Goal: Information Seeking & Learning: Learn about a topic

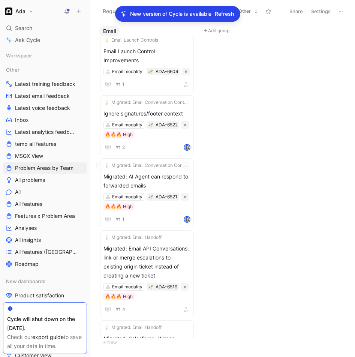
scroll to position [134, 0]
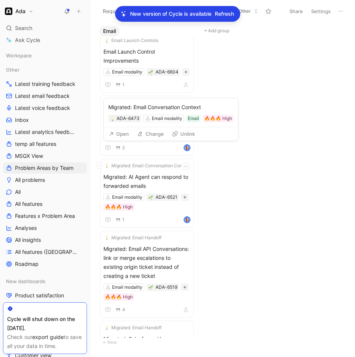
click at [168, 126] on div "Migrated: Email Conversation Context ADA-6473 Email modality Email 🔥🔥🔥 High" at bounding box center [171, 112] width 134 height 29
drag, startPoint x: 168, startPoint y: 126, endPoint x: 182, endPoint y: 124, distance: 13.8
click at [168, 126] on div "Migrated: Email Conversation Context ADA-6473 Email modality Email 🔥🔥🔥 High" at bounding box center [171, 112] width 134 height 29
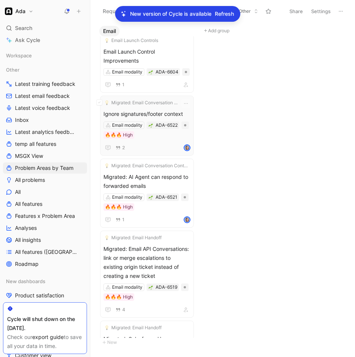
click at [166, 110] on span "Ignore signatures/footer context" at bounding box center [147, 114] width 87 height 9
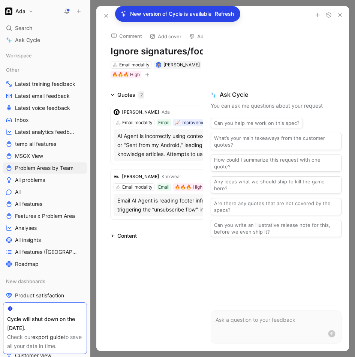
click at [340, 12] on icon "button" at bounding box center [340, 15] width 6 height 6
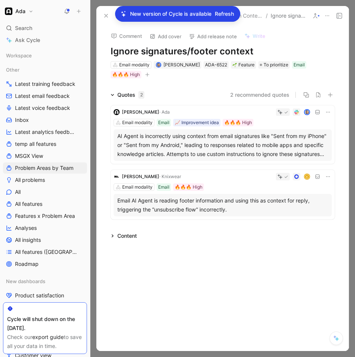
click at [113, 50] on h1 "Ignore signatures/footer context" at bounding box center [223, 51] width 224 height 12
click at [111, 51] on h1 "Ignore signatures/footer context" at bounding box center [223, 51] width 224 height 12
click at [108, 14] on icon at bounding box center [106, 16] width 6 height 6
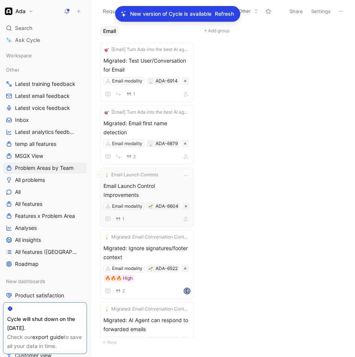
click at [137, 182] on span "Email Launch Control Improvements" at bounding box center [147, 191] width 87 height 18
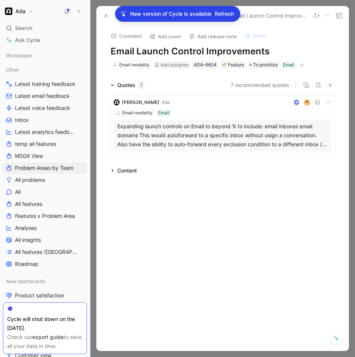
click at [107, 16] on use at bounding box center [106, 15] width 3 height 3
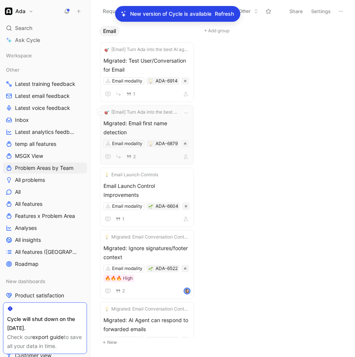
click at [163, 124] on span "Migrated: Email first name detection" at bounding box center [147, 128] width 87 height 18
